Goal: Download file/media

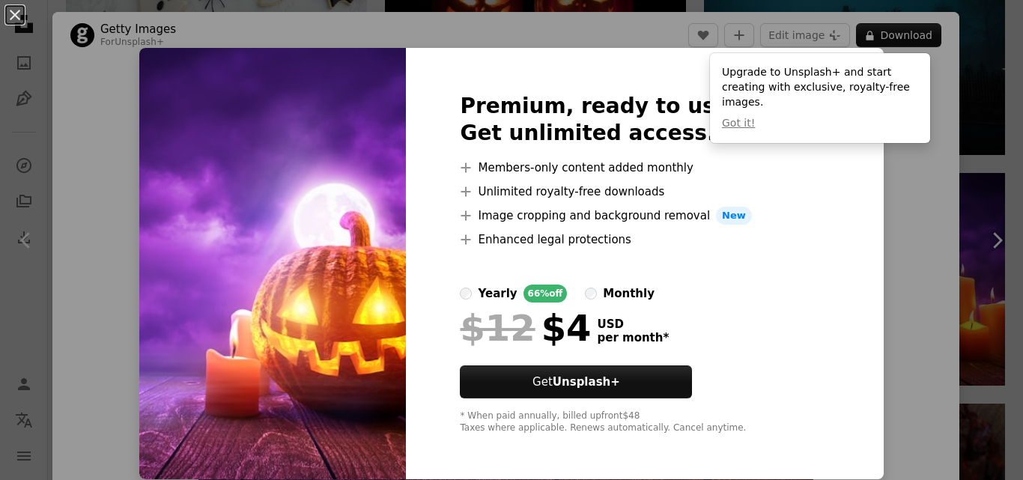
scroll to position [1, 0]
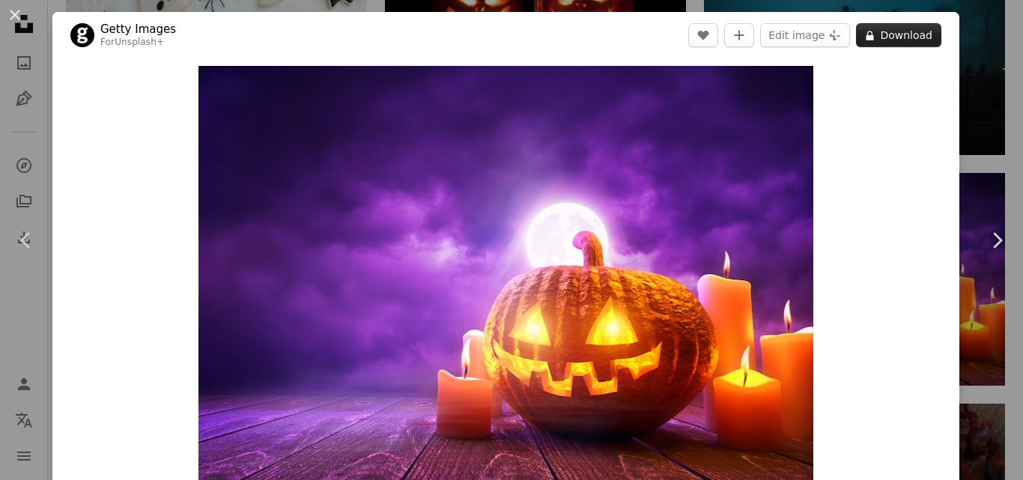
click at [884, 25] on button "A lock Download" at bounding box center [898, 35] width 85 height 24
